Goal: Check status: Check status

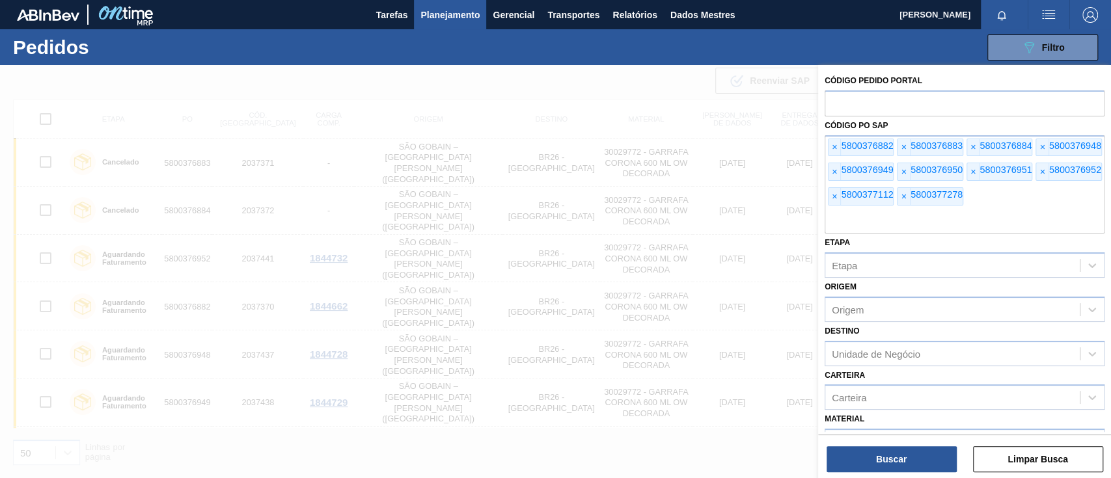
click at [837, 144] on span "×" at bounding box center [834, 147] width 12 height 17
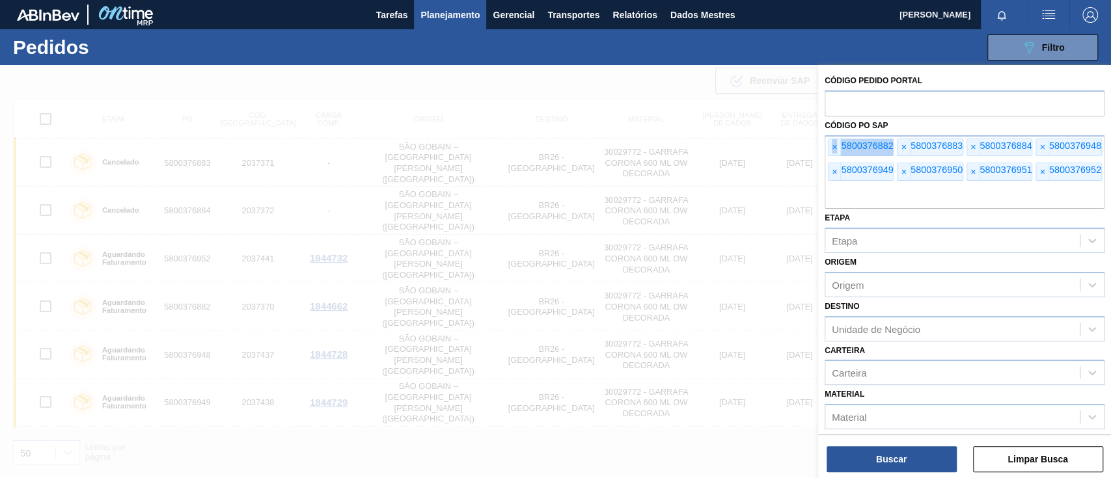
click at [837, 144] on span "×" at bounding box center [834, 147] width 12 height 17
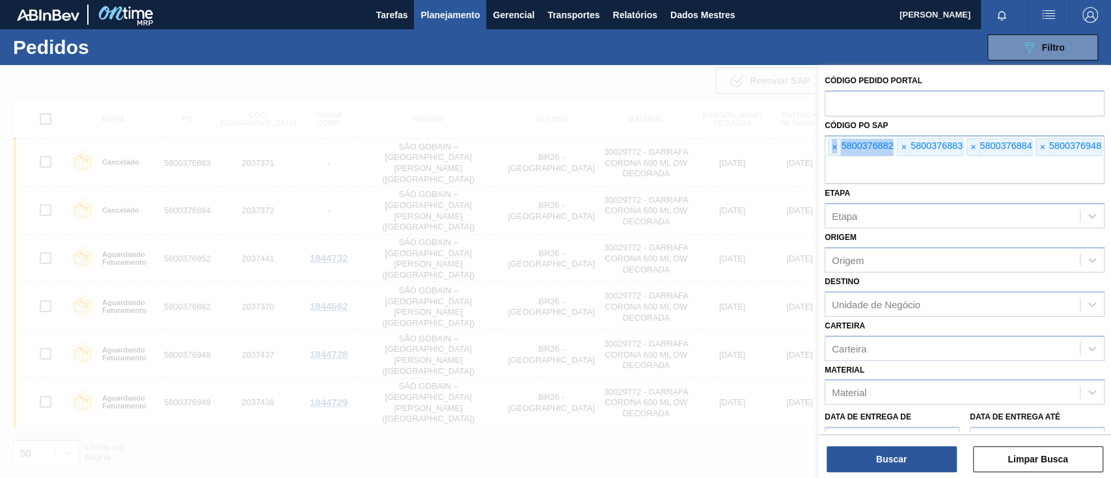
click at [837, 144] on span "×" at bounding box center [834, 147] width 12 height 17
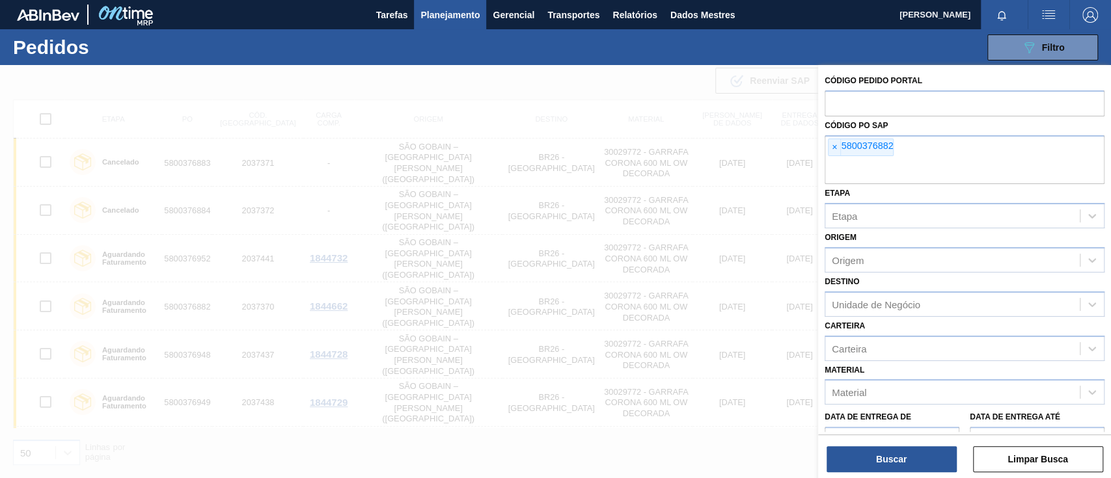
click at [837, 144] on span "×" at bounding box center [834, 147] width 12 height 17
click at [837, 159] on input "text" at bounding box center [965, 171] width 280 height 25
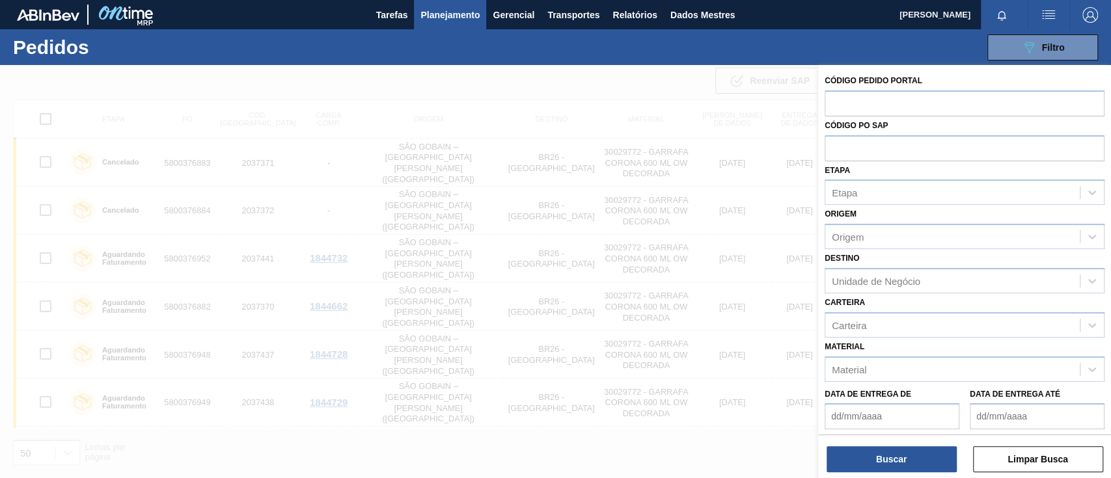
paste input "5800377386"
type input "5800377386"
click at [916, 457] on button "Buscar" at bounding box center [891, 459] width 130 height 26
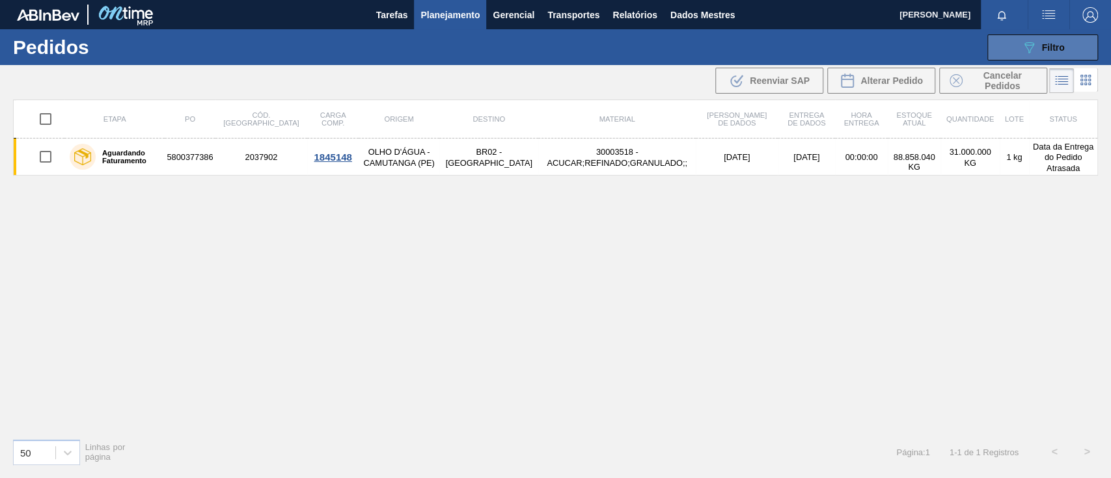
click at [1015, 52] on button "089F7B8B-B2A5-4AFE-B5C0-19BA573D28AC Filtro" at bounding box center [1042, 47] width 111 height 26
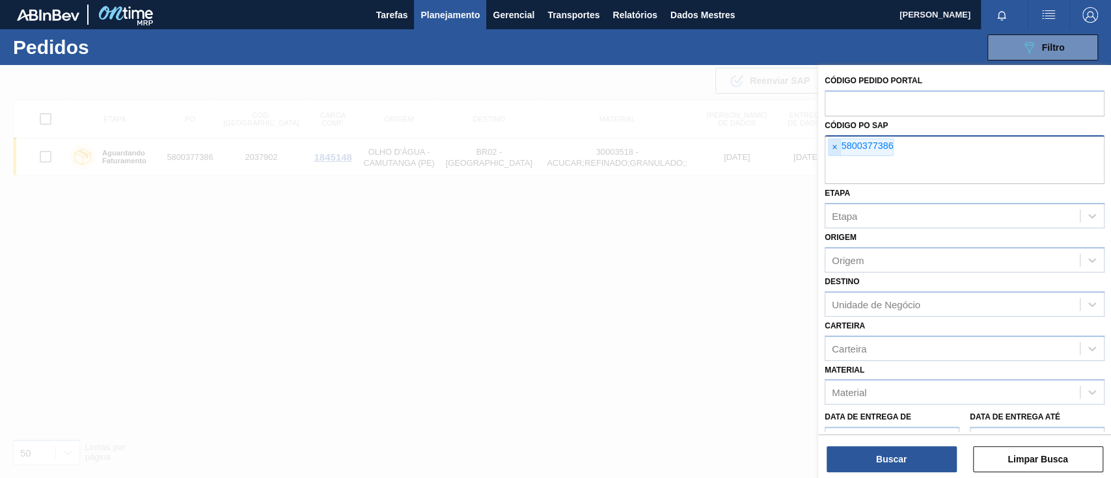
click at [835, 149] on font "×" at bounding box center [834, 147] width 5 height 10
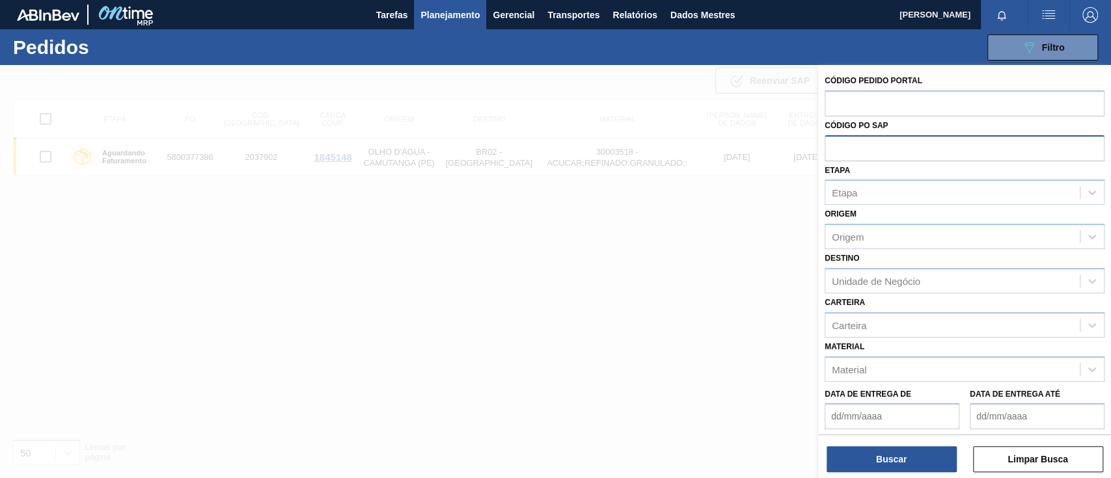
paste input "2246024"
type input "2"
